Goal: Navigation & Orientation: Find specific page/section

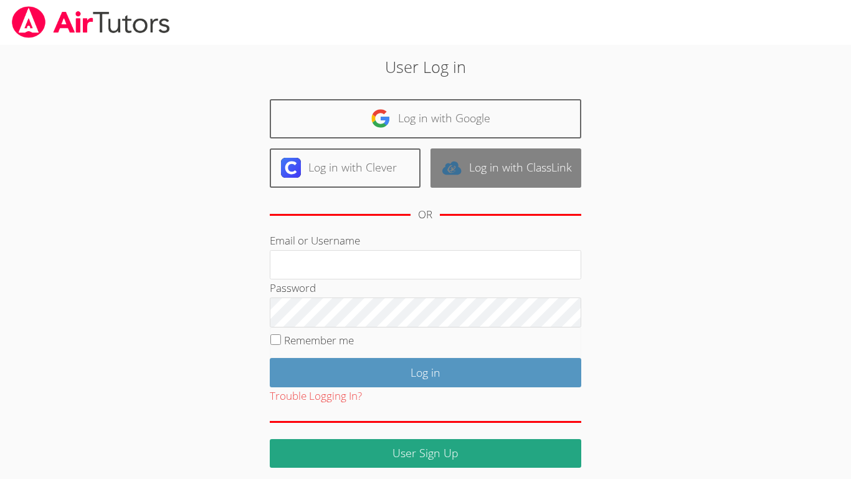
click at [539, 187] on link "Log in with ClassLink" at bounding box center [506, 167] width 151 height 39
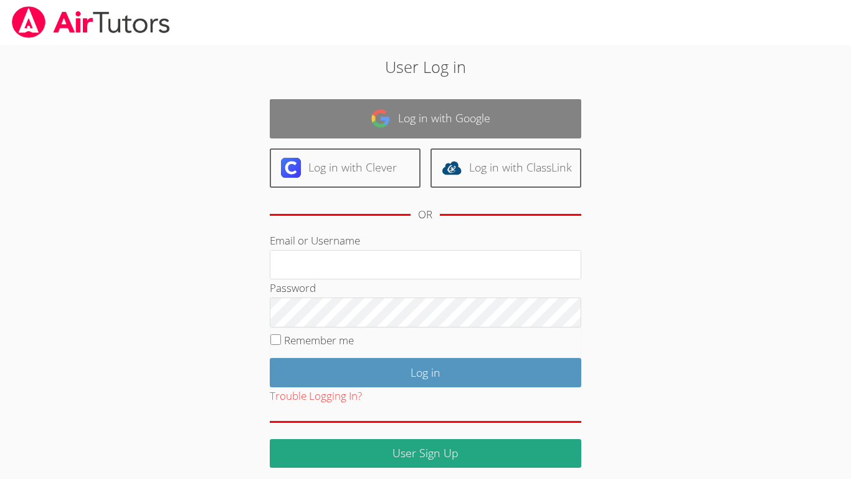
click at [556, 118] on link "Log in with Google" at bounding box center [426, 118] width 312 height 39
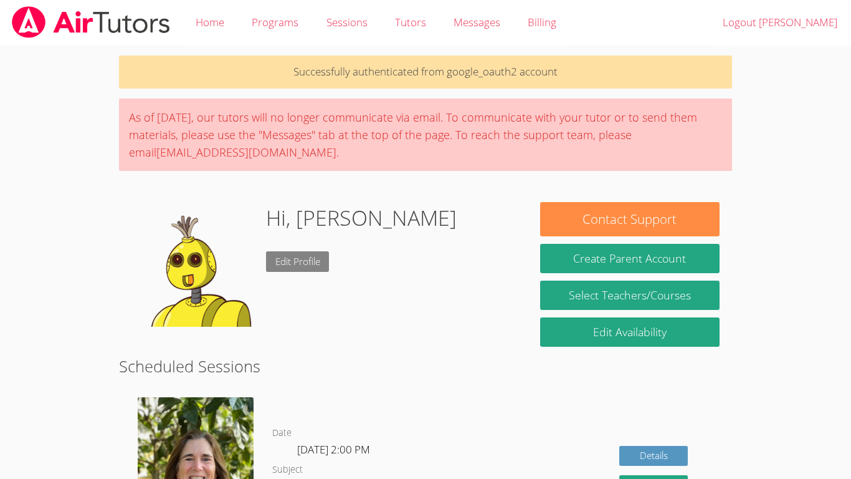
click at [310, 268] on link "Edit Profile" at bounding box center [298, 261] width 64 height 21
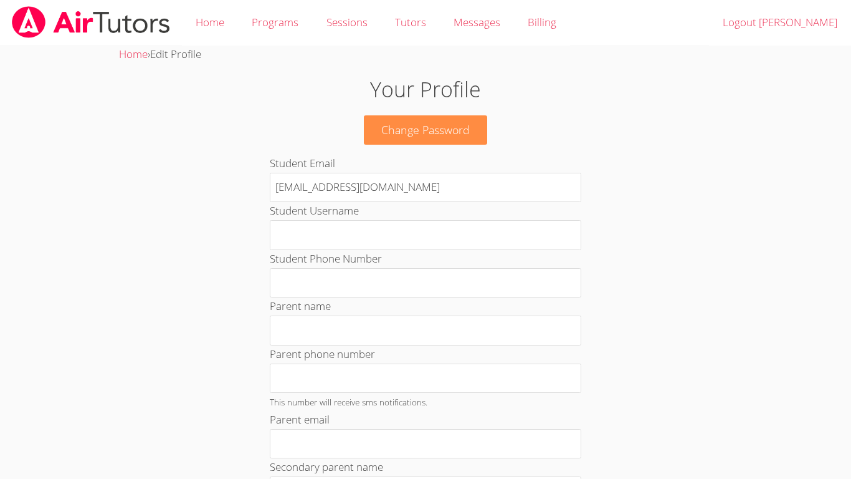
click at [36, 399] on body "Home Programs Sessions Tutors Messages Billing Logout [PERSON_NAME] Home › Edit…" at bounding box center [425, 239] width 851 height 479
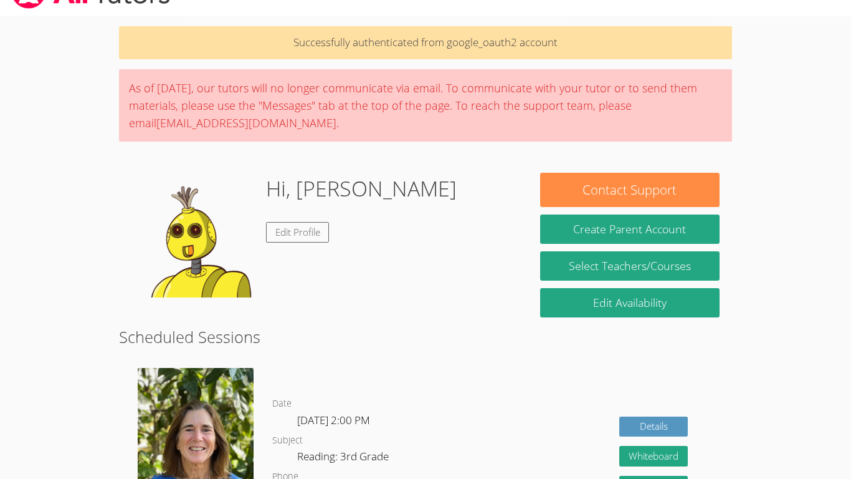
scroll to position [27, 0]
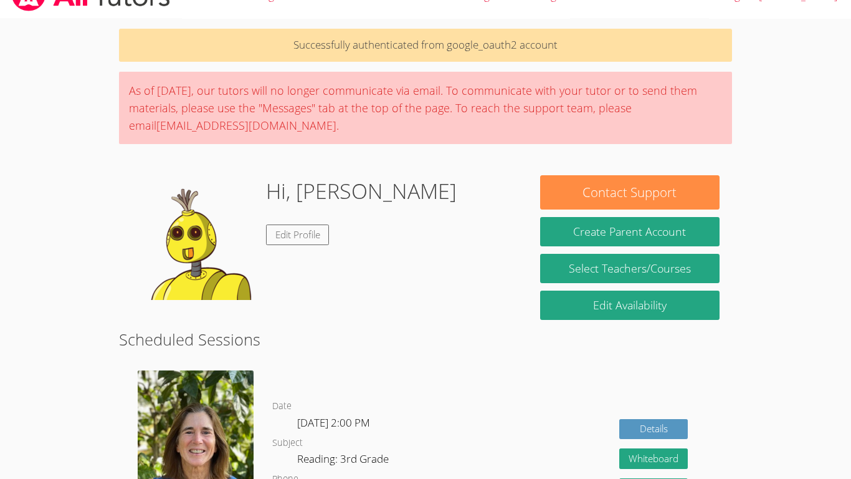
click at [20, 414] on body "Home Programs Sessions Tutors Messages Billing Logout [PERSON_NAME] Successfull…" at bounding box center [425, 212] width 851 height 479
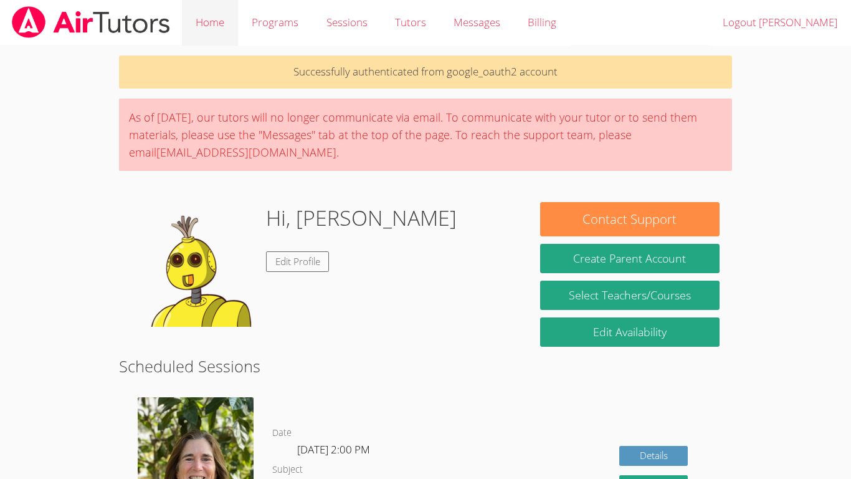
click at [203, 23] on link "Home" at bounding box center [210, 22] width 56 height 45
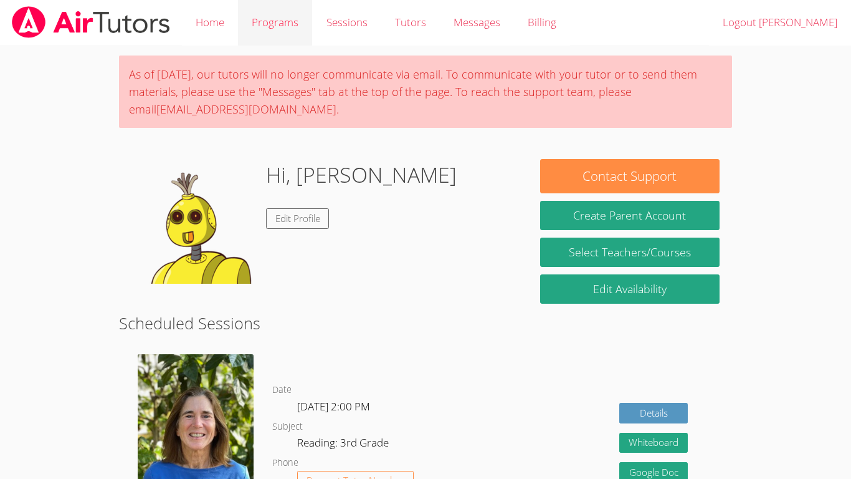
click at [287, 24] on link "Programs" at bounding box center [275, 22] width 74 height 45
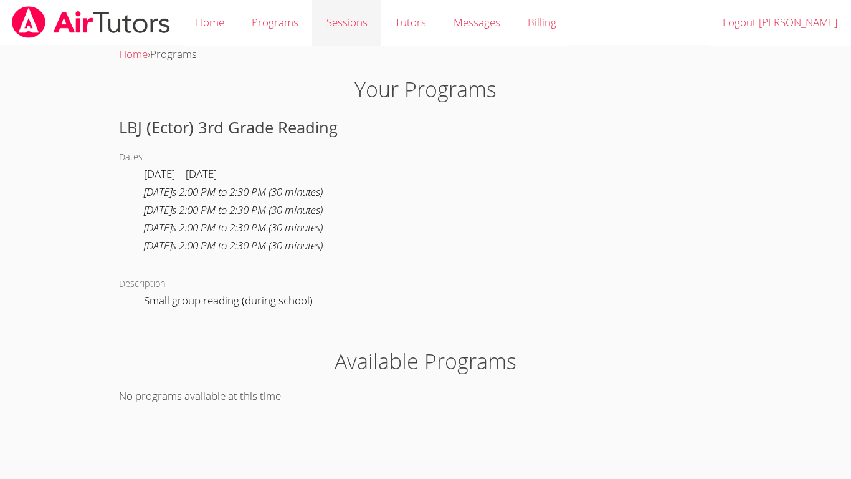
click at [334, 22] on link "Sessions" at bounding box center [346, 22] width 69 height 45
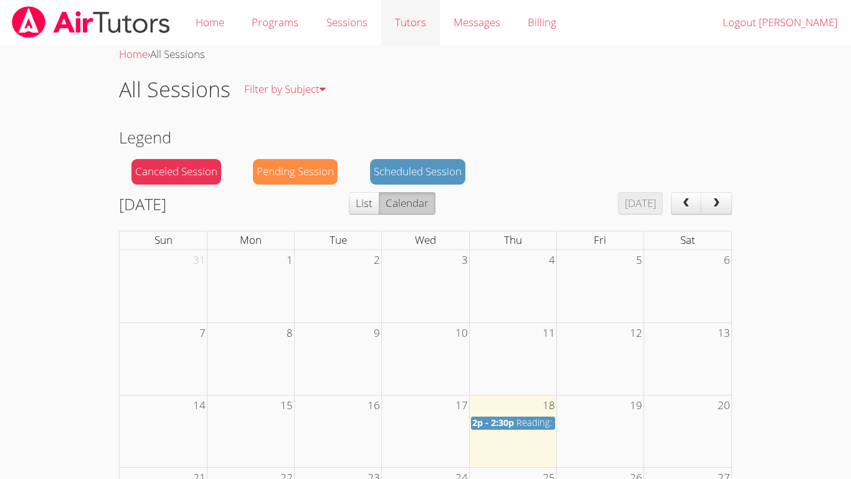
click at [426, 24] on link "Tutors" at bounding box center [410, 22] width 59 height 45
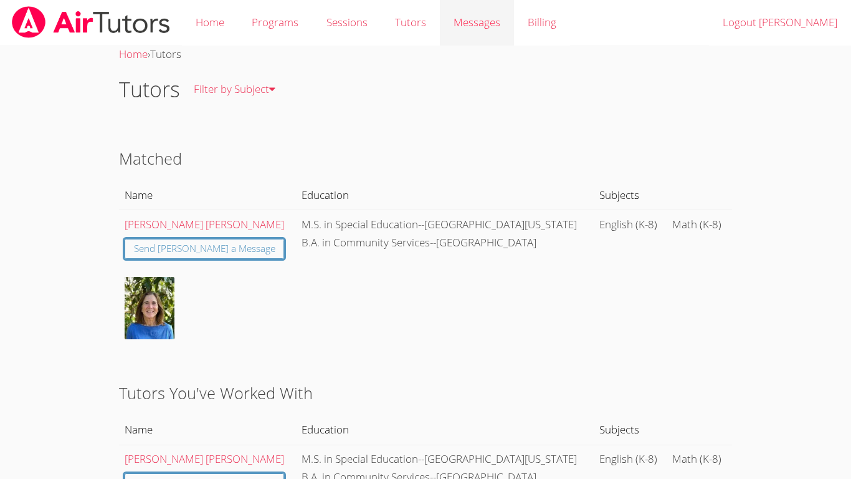
click at [473, 24] on span "Messages" at bounding box center [477, 22] width 47 height 14
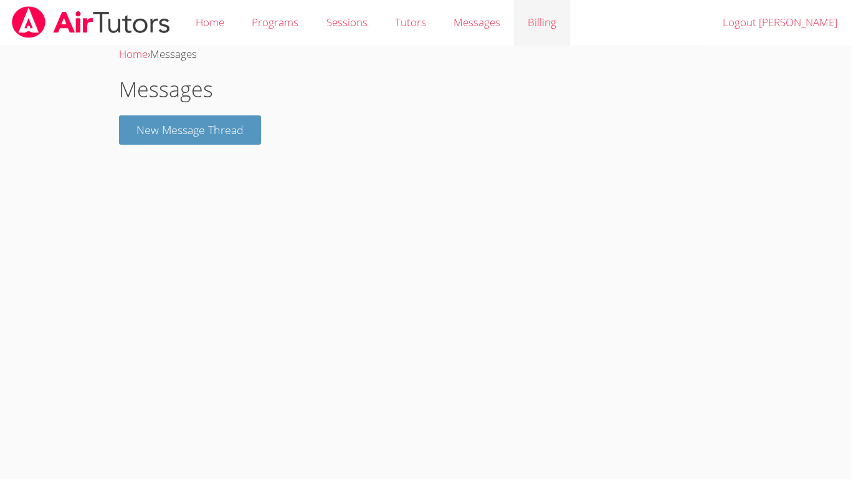
click at [538, 22] on link "Billing" at bounding box center [542, 22] width 56 height 45
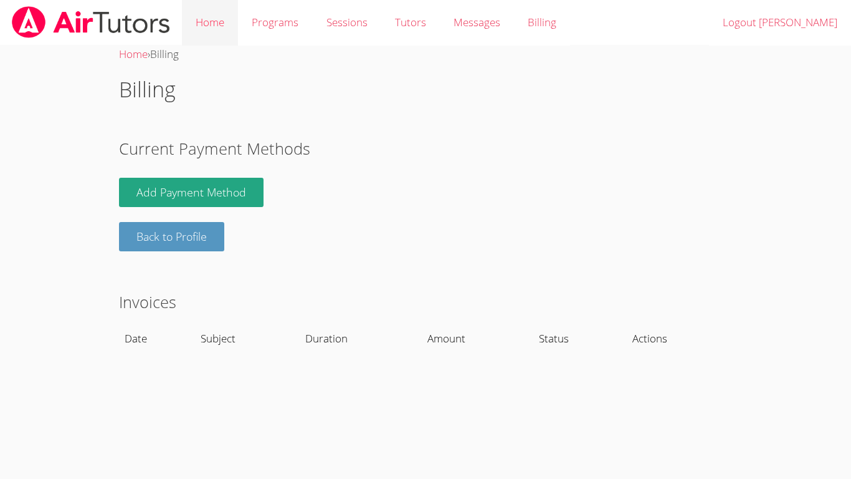
click at [209, 33] on link "Home" at bounding box center [210, 22] width 56 height 45
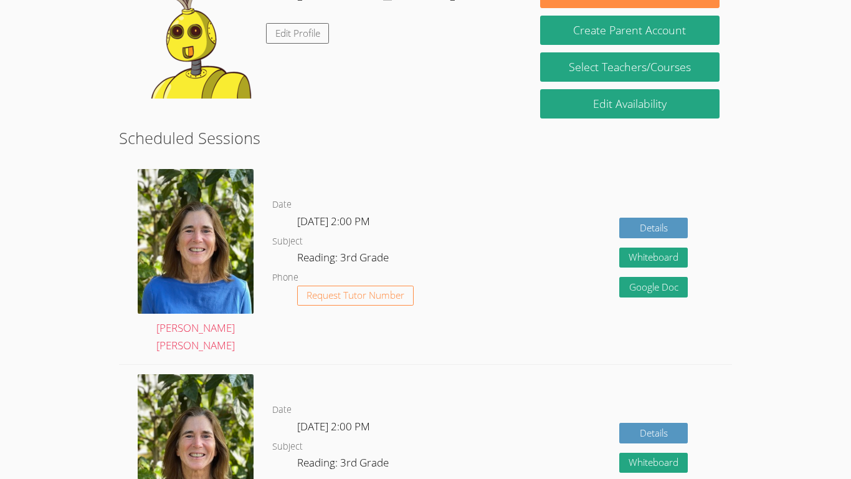
scroll to position [183, 0]
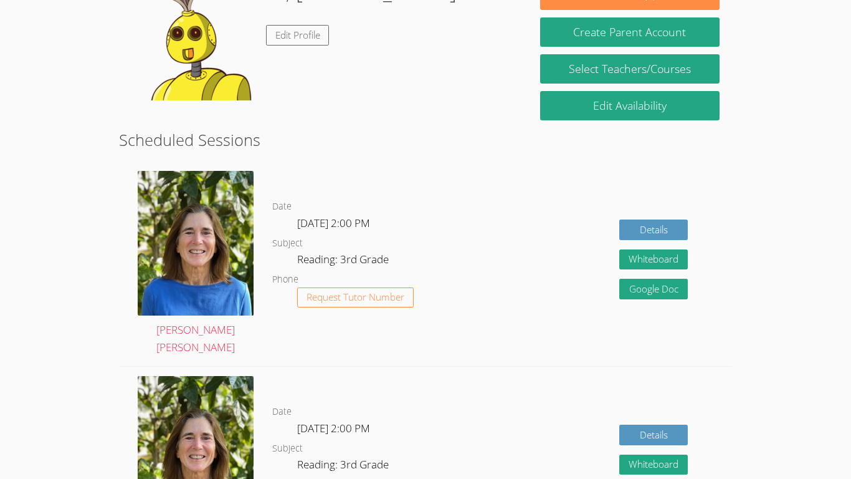
click at [24, 295] on html "Home Programs Sessions Tutors Messages Billing Logout JESSE As of Saturday, Mar…" at bounding box center [425, 56] width 851 height 479
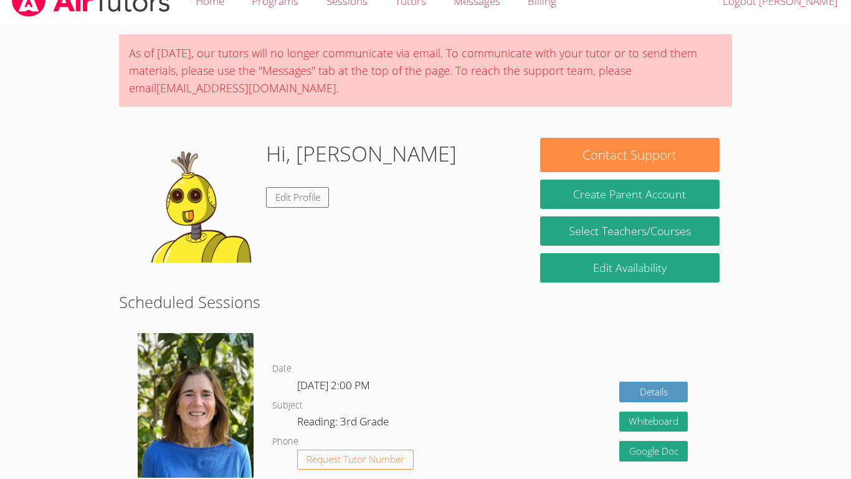
scroll to position [17, 0]
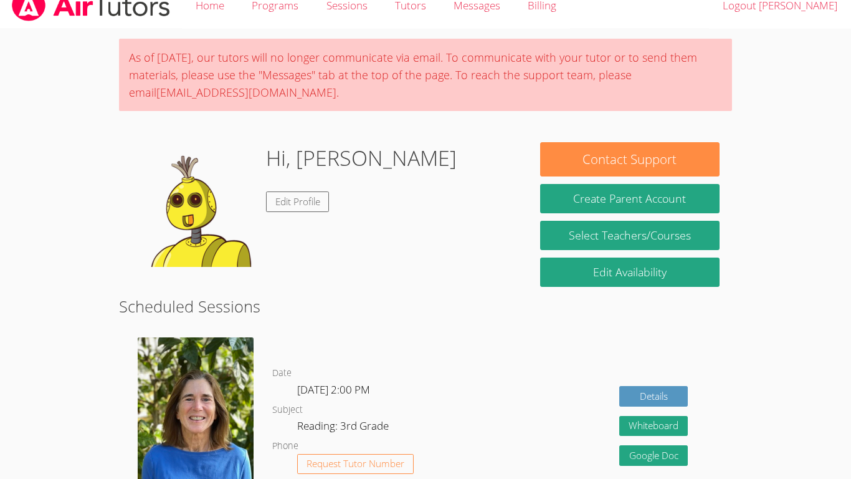
click at [13, 413] on body "Home Programs Sessions Tutors Messages Billing Logout JESSE As of Saturday, Mar…" at bounding box center [425, 222] width 851 height 479
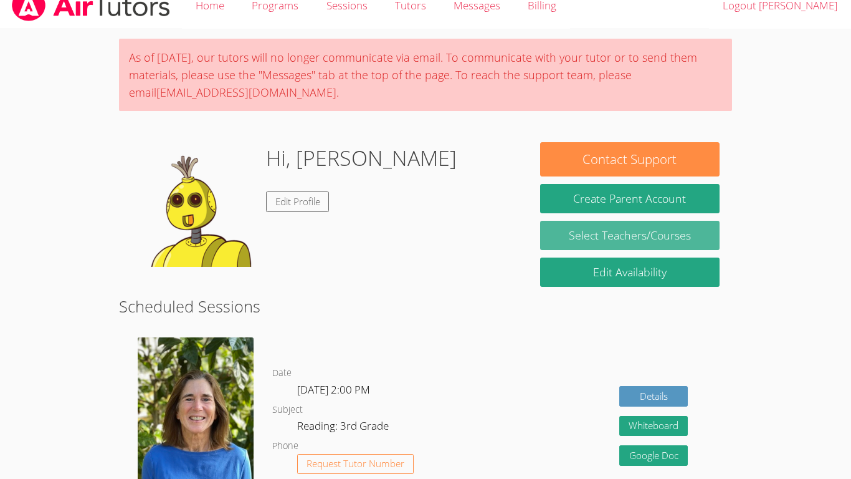
click at [697, 234] on link "Select Teachers/Courses" at bounding box center [629, 235] width 179 height 29
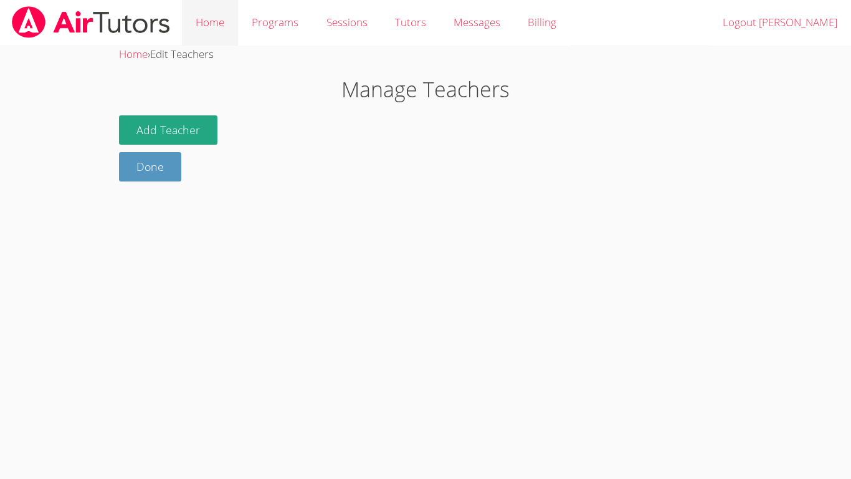
click at [226, 19] on link "Home" at bounding box center [210, 22] width 56 height 45
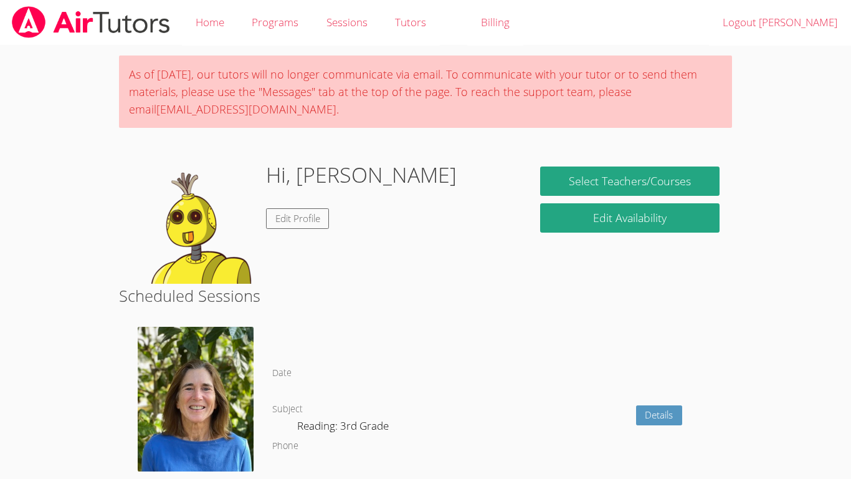
click at [66, 444] on body "Home Programs Sessions Tutors Billing Logout JESSE As of Saturday, March 22nd, …" at bounding box center [425, 239] width 851 height 479
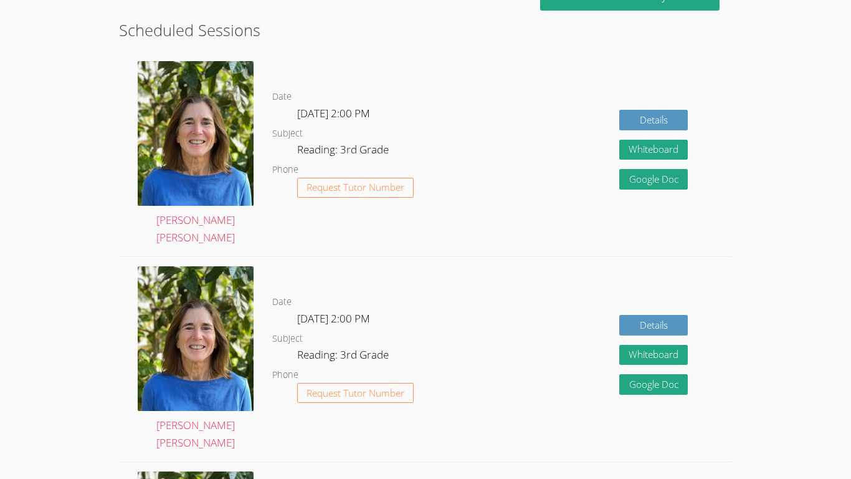
scroll to position [301, 0]
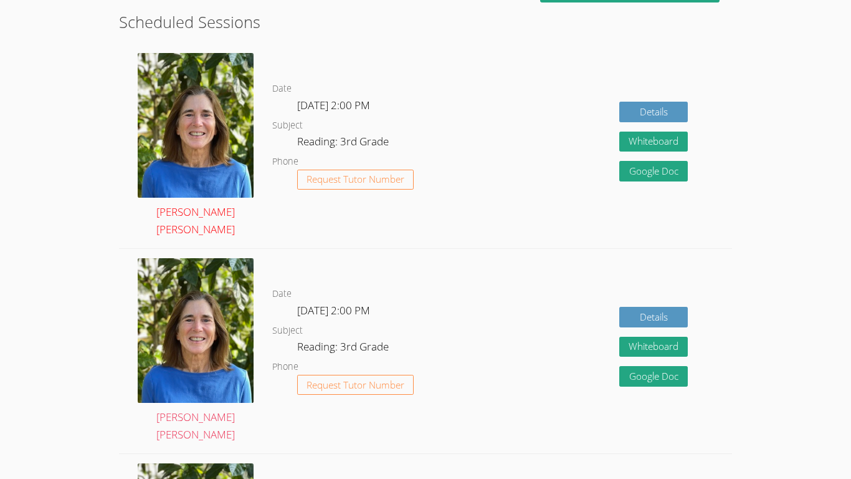
click at [210, 139] on img at bounding box center [196, 125] width 116 height 144
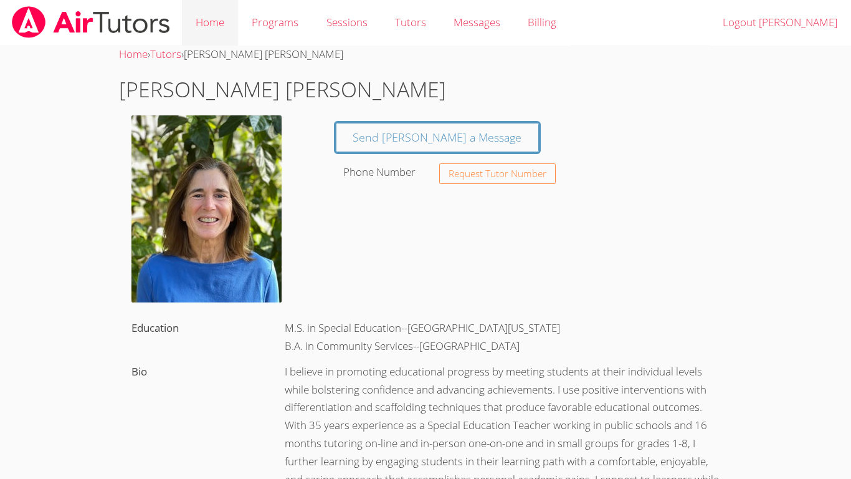
click at [219, 26] on link "Home" at bounding box center [210, 22] width 56 height 45
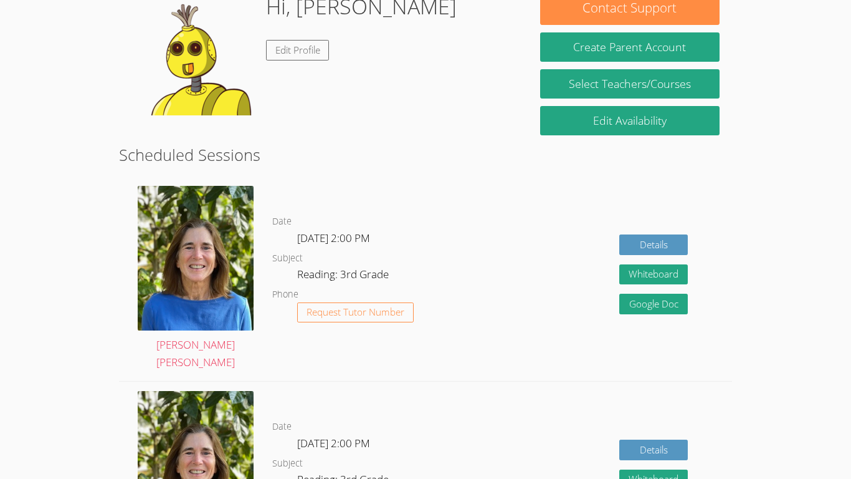
scroll to position [165, 0]
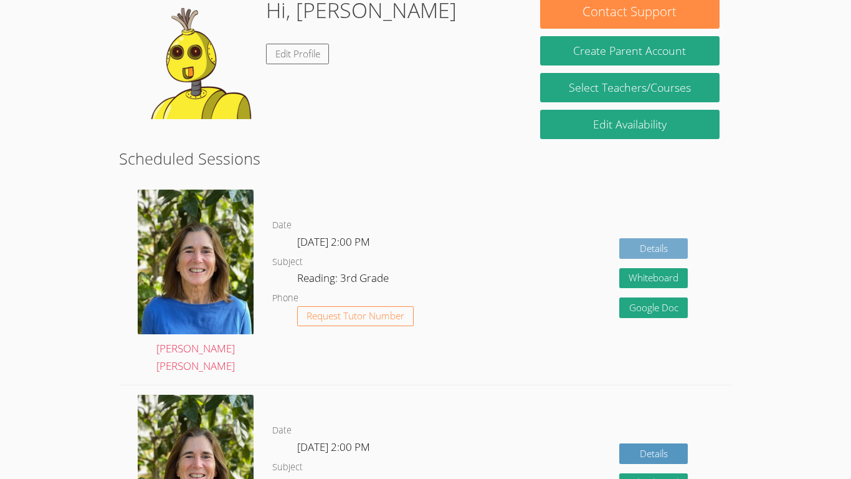
click at [654, 241] on link "Details" at bounding box center [653, 248] width 69 height 21
